Goal: Information Seeking & Learning: Learn about a topic

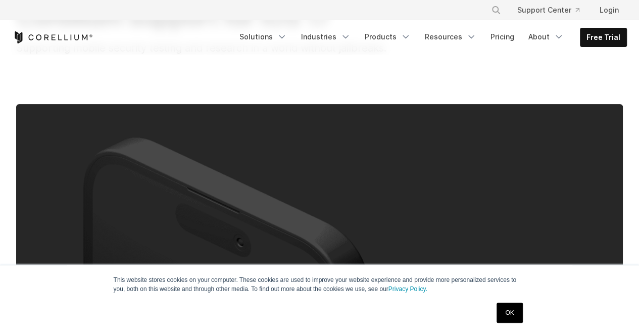
drag, startPoint x: 0, startPoint y: 0, endPoint x: 504, endPoint y: 312, distance: 592.7
click at [504, 312] on link "OK" at bounding box center [510, 313] width 26 height 20
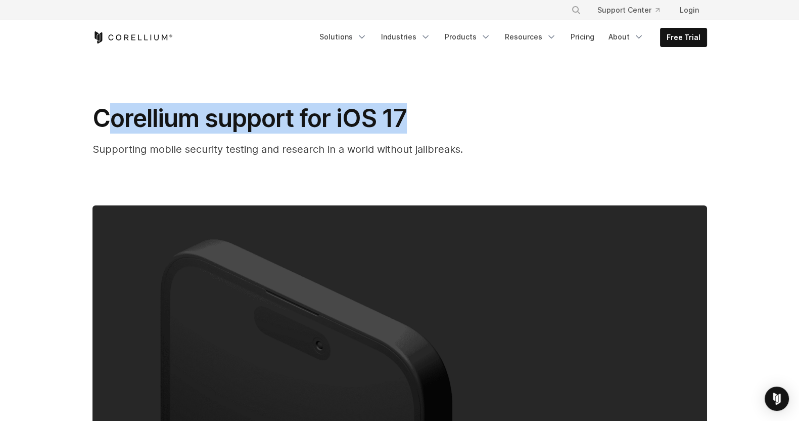
drag, startPoint x: 103, startPoint y: 116, endPoint x: 401, endPoint y: 105, distance: 298.4
click at [401, 105] on span "Corellium support for iOS 17" at bounding box center [250, 118] width 314 height 30
click at [425, 110] on h1 "Corellium support for iOS 17" at bounding box center [295, 118] width 404 height 30
drag, startPoint x: 364, startPoint y: 118, endPoint x: 78, endPoint y: 123, distance: 286.6
click at [78, 123] on div "Corellium support for iOS 17 Supporting mobile security testing and research in…" at bounding box center [399, 327] width 647 height 545
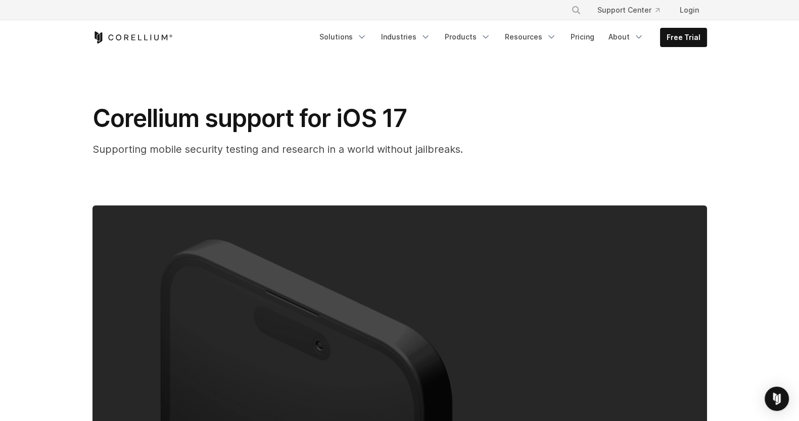
click at [639, 147] on div "Corellium support for iOS 17 Supporting mobile security testing and research in…" at bounding box center [400, 130] width 615 height 54
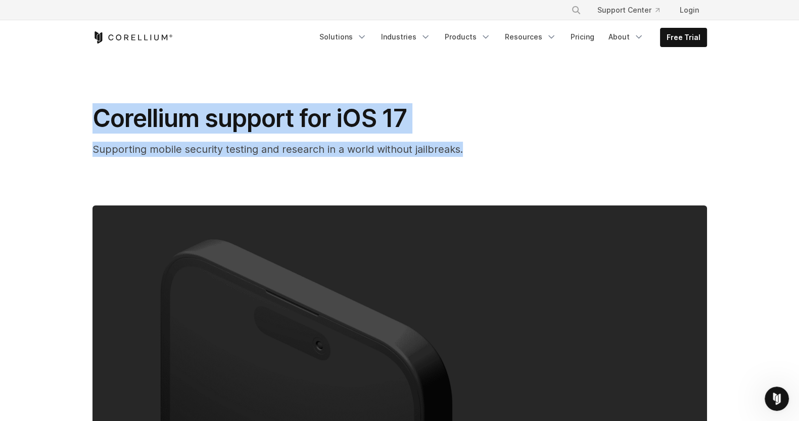
drag, startPoint x: 468, startPoint y: 156, endPoint x: 90, endPoint y: 120, distance: 379.3
click at [90, 120] on div "Corellium support for iOS 17 Supporting mobile security testing and research in…" at bounding box center [399, 327] width 647 height 545
click at [534, 162] on div "Corellium support for iOS 17 Supporting mobile security testing and research in…" at bounding box center [399, 327] width 647 height 545
drag, startPoint x: 433, startPoint y: 153, endPoint x: 92, endPoint y: 120, distance: 342.3
click at [93, 120] on div "Corellium support for iOS 17 Supporting mobile security testing and research in…" at bounding box center [295, 130] width 404 height 54
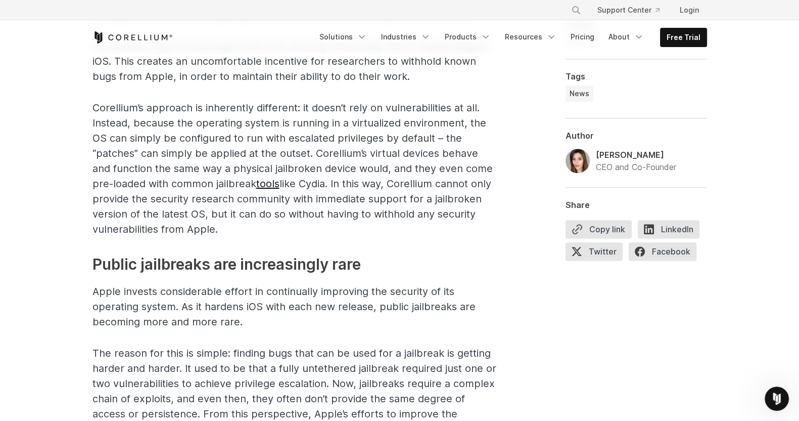
scroll to position [1074, 0]
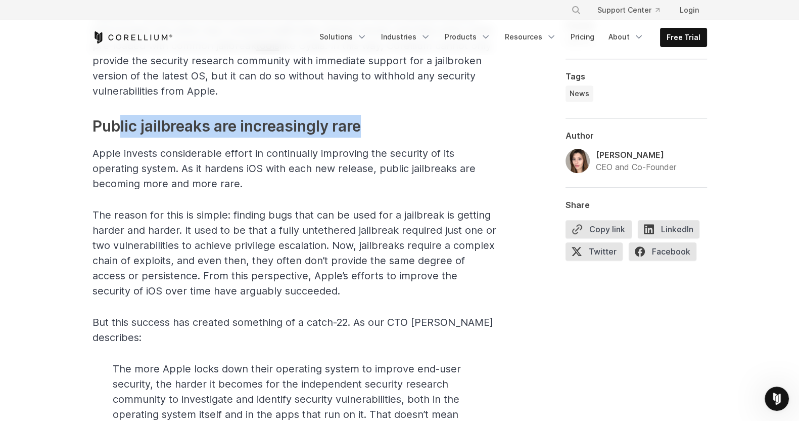
drag, startPoint x: 119, startPoint y: 144, endPoint x: 326, endPoint y: 187, distance: 211.6
click at [371, 137] on h2 "Public jailbreaks are increasingly rare" at bounding box center [295, 126] width 404 height 23
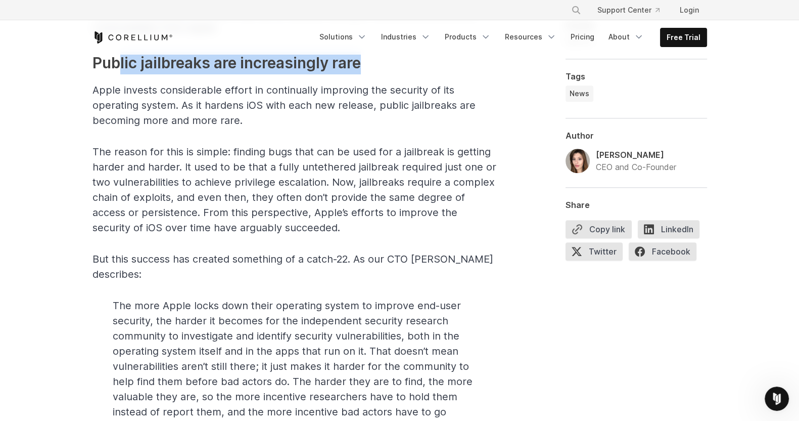
drag, startPoint x: 123, startPoint y: 122, endPoint x: 390, endPoint y: 133, distance: 267.1
click at [390, 128] on p "Apple invests considerable effort in continually improving the security of its …" at bounding box center [295, 104] width 404 height 45
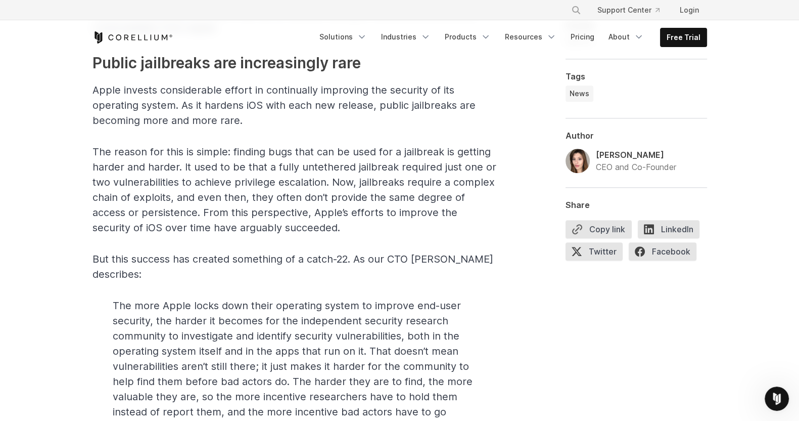
click at [377, 150] on span "At Corellium, we’re committed to providing mobile security and app developer co…" at bounding box center [295, 382] width 404 height 1824
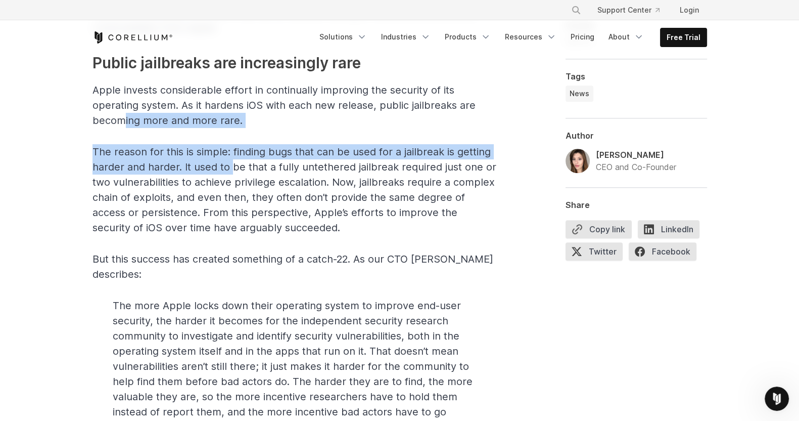
drag, startPoint x: 124, startPoint y: 136, endPoint x: 233, endPoint y: 189, distance: 120.7
click at [233, 189] on span "At Corellium, we’re committed to providing mobile security and app developer co…" at bounding box center [295, 382] width 404 height 1824
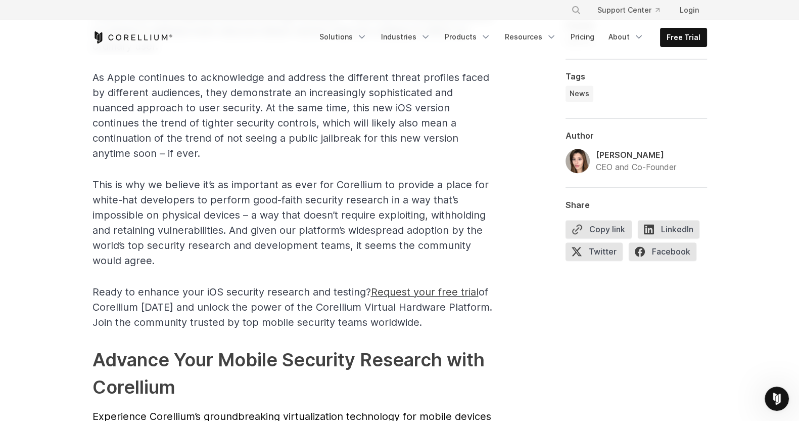
scroll to position [2148, 0]
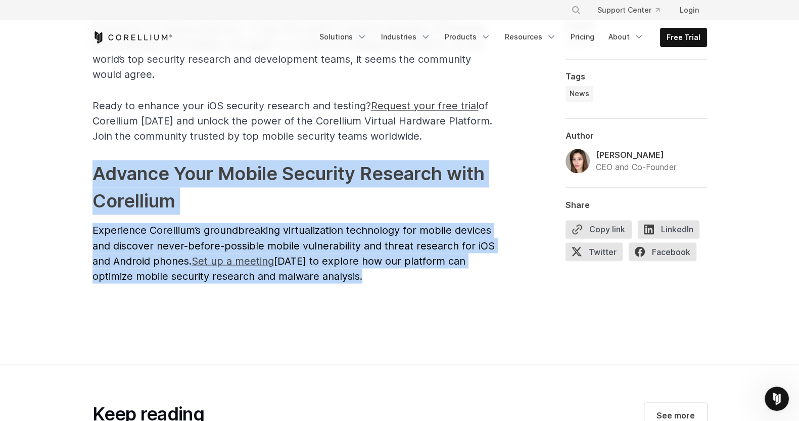
drag, startPoint x: 370, startPoint y: 277, endPoint x: 94, endPoint y: 181, distance: 292.5
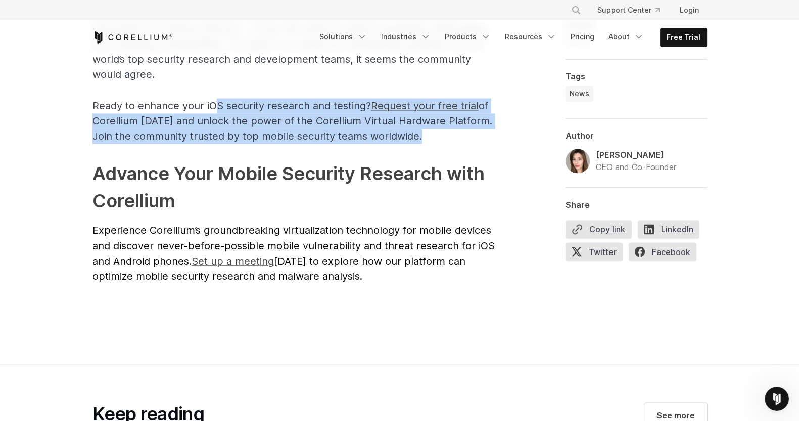
drag, startPoint x: 211, startPoint y: 106, endPoint x: 420, endPoint y: 139, distance: 210.9
click at [420, 139] on p "Ready to enhance your iOS security research and testing? Request your free tria…" at bounding box center [295, 120] width 404 height 45
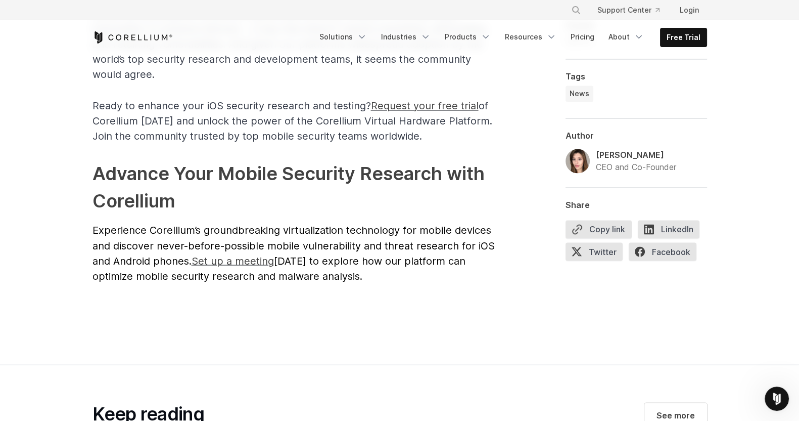
click at [306, 269] on span "[DATE] to explore how our platform can optimize mobile security research and ma…" at bounding box center [279, 267] width 373 height 27
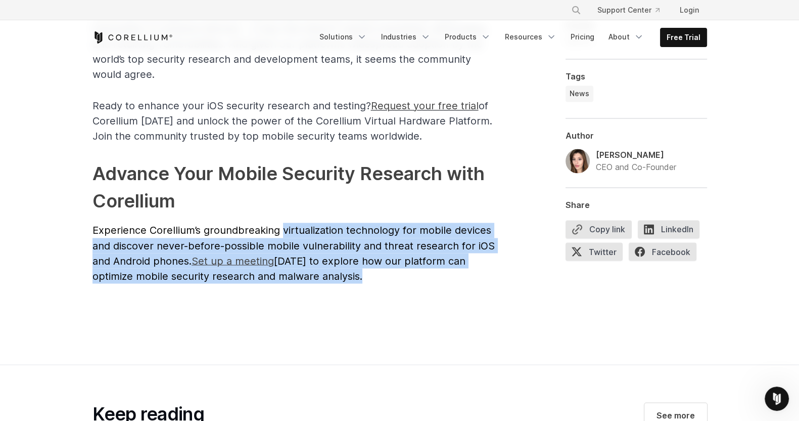
drag, startPoint x: 373, startPoint y: 279, endPoint x: 280, endPoint y: 232, distance: 104.9
click at [280, 232] on p "Experience Corellium’s groundbreaking virtualization technology for mobile devi…" at bounding box center [295, 252] width 404 height 61
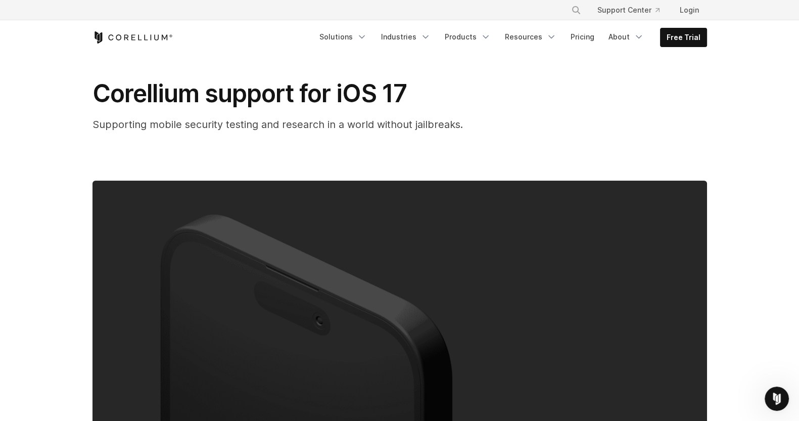
scroll to position [0, 0]
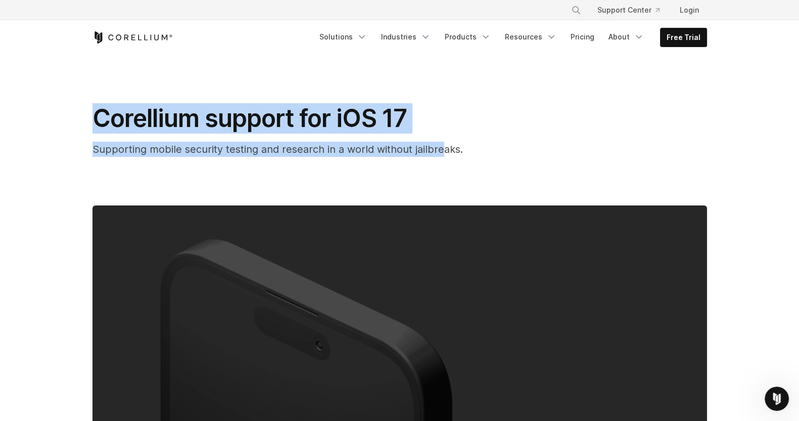
drag, startPoint x: 99, startPoint y: 121, endPoint x: 441, endPoint y: 139, distance: 342.7
click at [441, 139] on div "Corellium support for iOS 17 Supporting mobile security testing and research in…" at bounding box center [295, 130] width 404 height 54
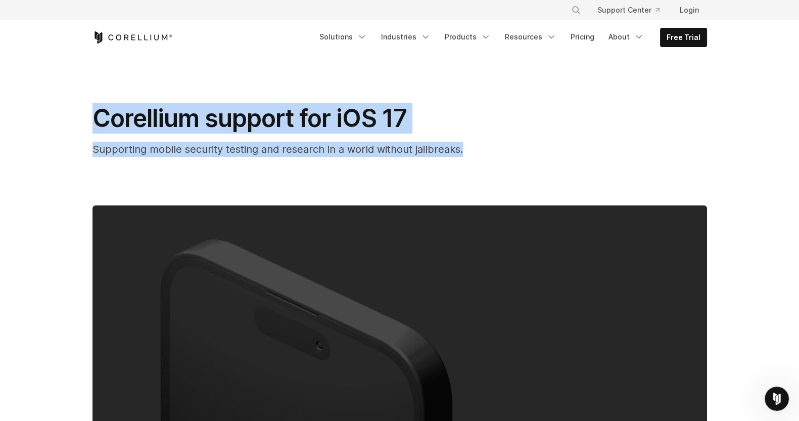
drag, startPoint x: 465, startPoint y: 150, endPoint x: 23, endPoint y: 116, distance: 443.6
